Goal: Information Seeking & Learning: Check status

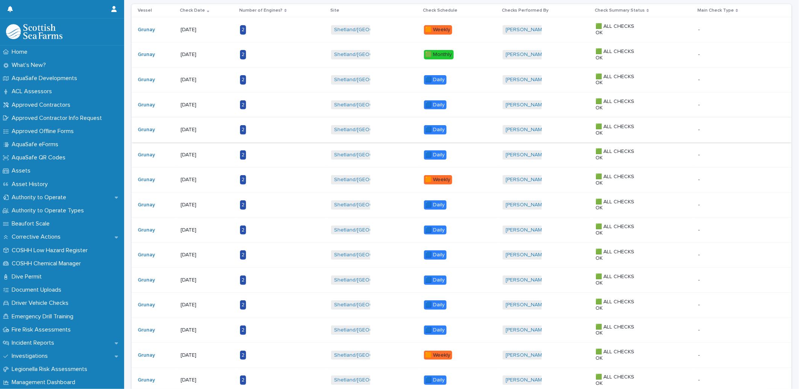
scroll to position [167, 0]
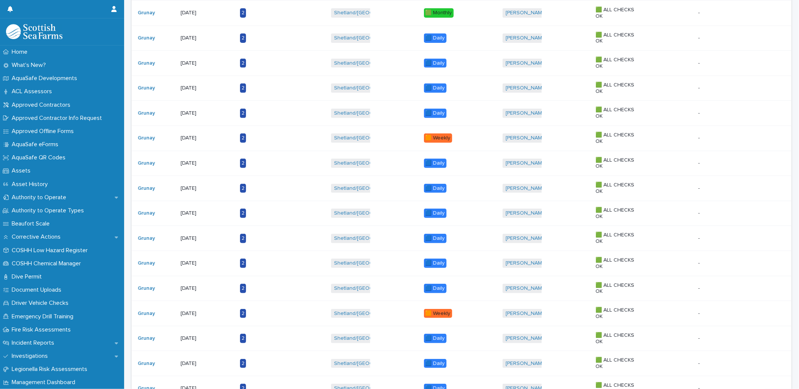
click at [201, 335] on div "[DATE]" at bounding box center [204, 338] width 47 height 8
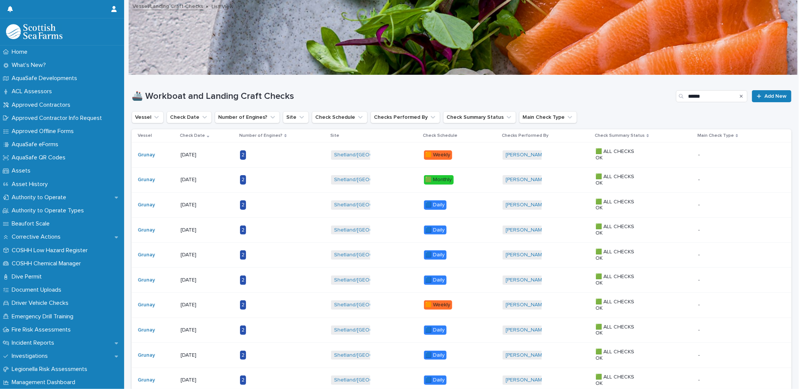
click at [198, 226] on div "[DATE]" at bounding box center [204, 230] width 47 height 8
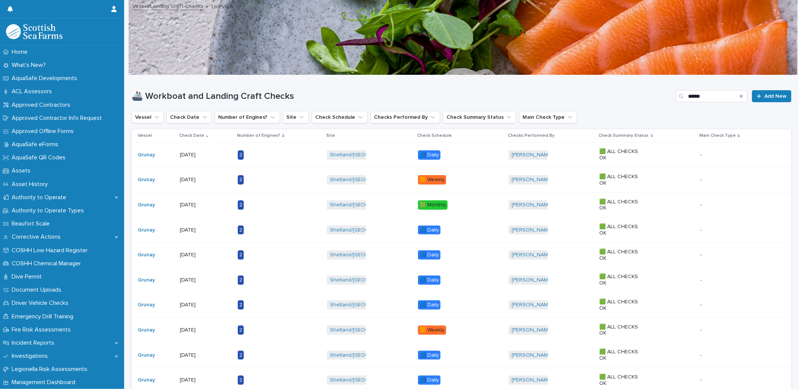
click at [195, 157] on p "[DATE]" at bounding box center [203, 155] width 47 height 6
